Goal: Task Accomplishment & Management: Manage account settings

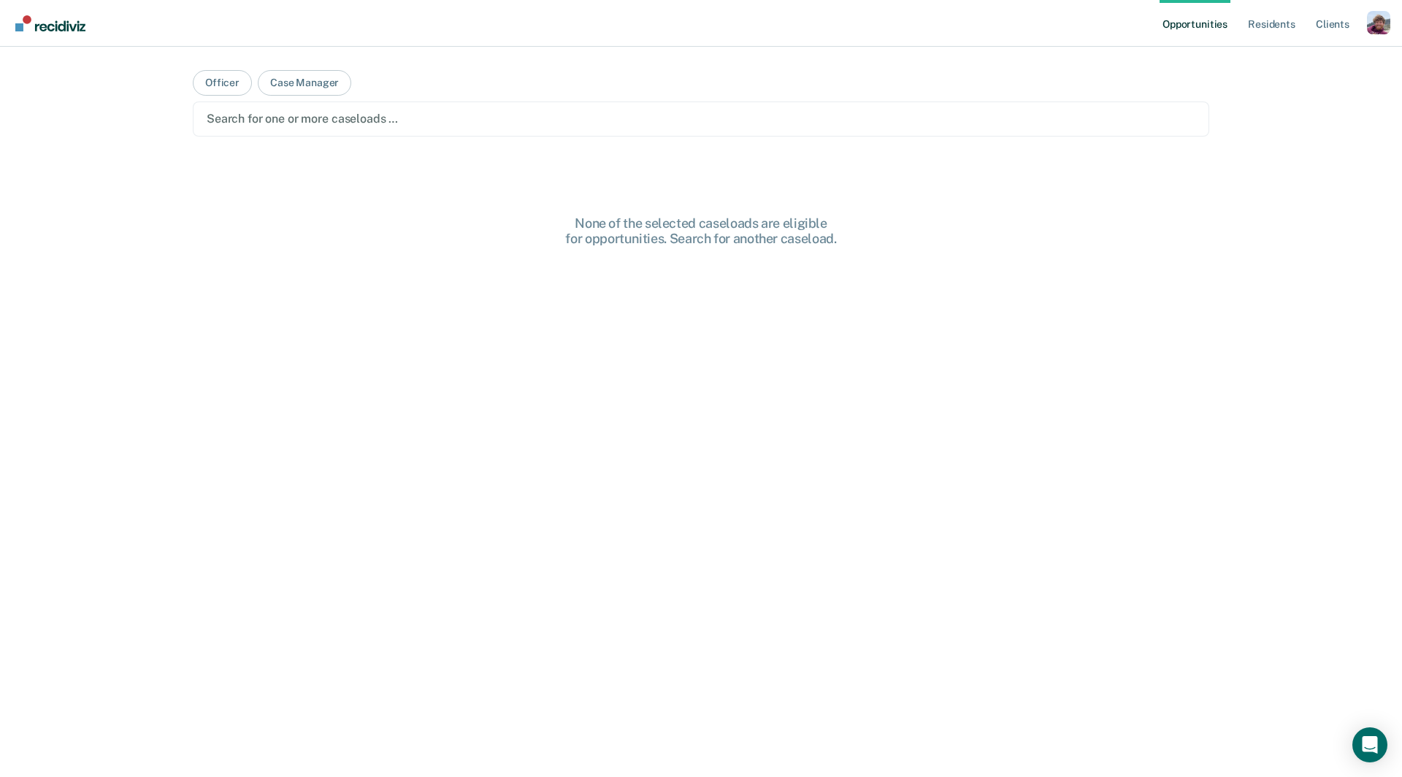
click at [1376, 27] on div "Profile dropdown button" at bounding box center [1378, 22] width 23 height 23
click at [1281, 56] on link "Profile" at bounding box center [1320, 59] width 118 height 12
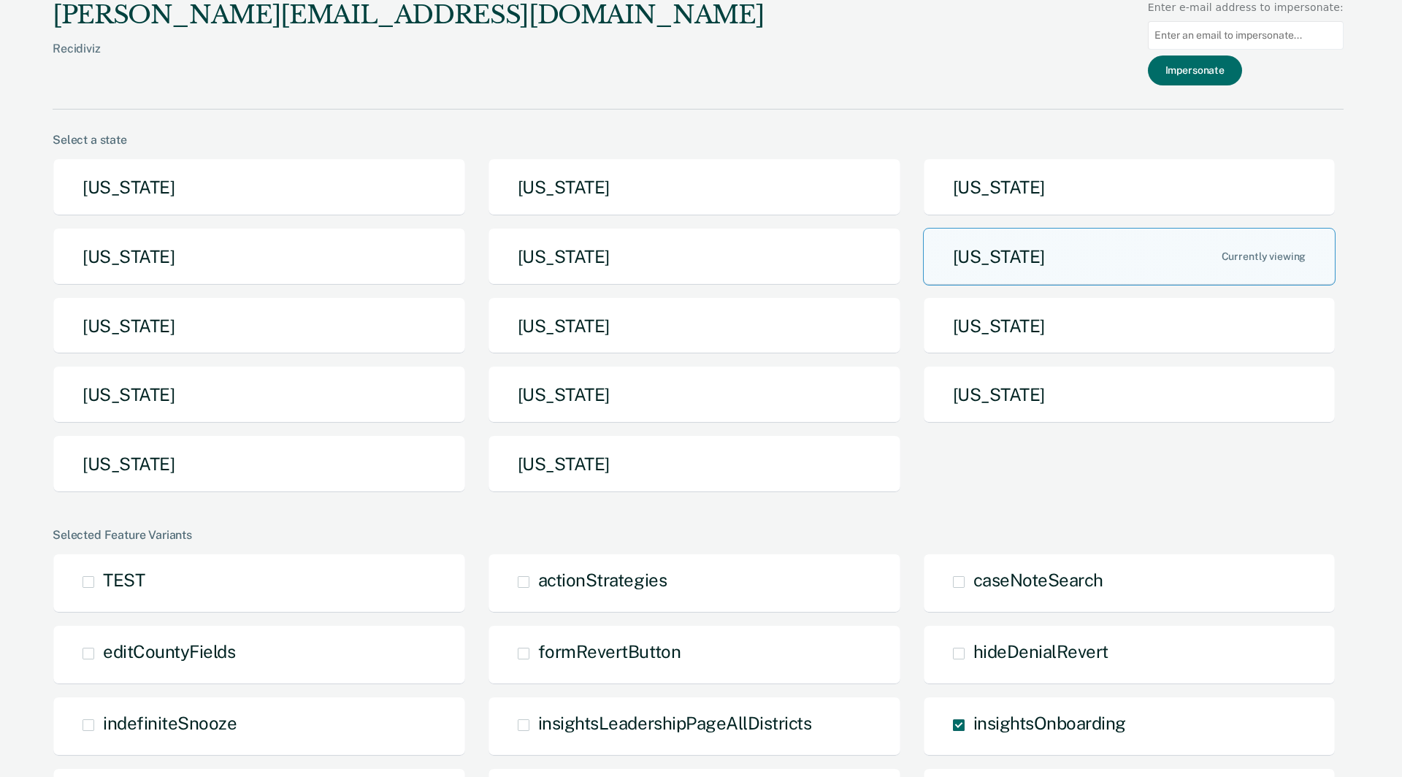
click at [1221, 28] on input at bounding box center [1246, 35] width 196 height 28
click at [1213, 37] on input at bounding box center [1246, 35] width 196 height 28
paste input "[PERSON_NAME][EMAIL_ADDRESS][PERSON_NAME][US_STATE][DOMAIN_NAME]"
type input "[PERSON_NAME][EMAIL_ADDRESS][PERSON_NAME][US_STATE][DOMAIN_NAME]"
